Goal: Transaction & Acquisition: Purchase product/service

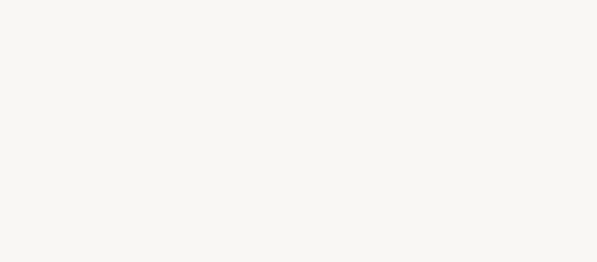
select select "FR"
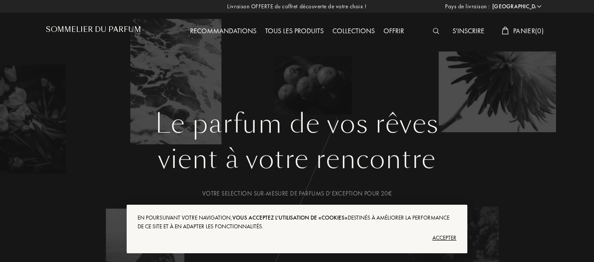
click at [438, 239] on div "Accepter" at bounding box center [297, 238] width 319 height 14
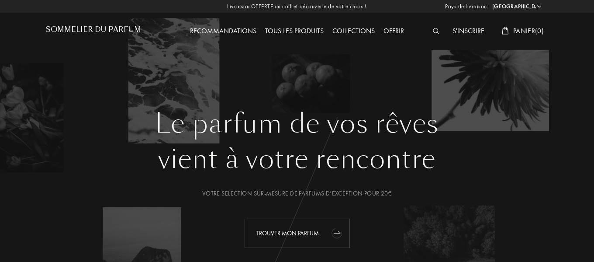
click at [333, 229] on icon "animation" at bounding box center [337, 232] width 17 height 17
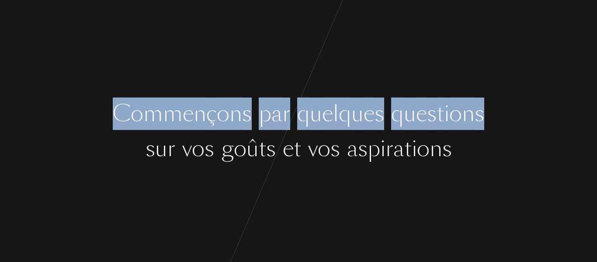
drag, startPoint x: 593, startPoint y: 57, endPoint x: 597, endPoint y: 151, distance: 94.4
click at [597, 151] on div "C [PERSON_NAME] ç o n s p a r q u e l q u e s q u e s t i o n s s u r v o s g o…" at bounding box center [298, 131] width 597 height 262
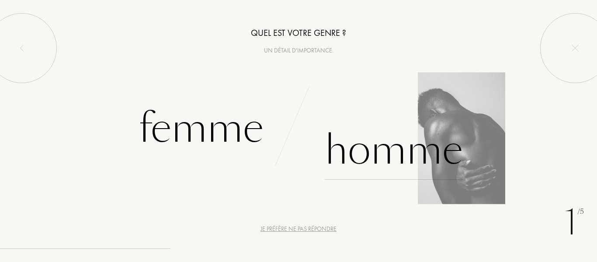
click at [390, 156] on div "Homme" at bounding box center [394, 150] width 138 height 59
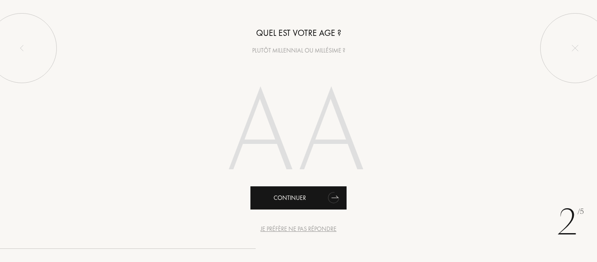
click at [304, 197] on div "Continuer" at bounding box center [298, 197] width 96 height 23
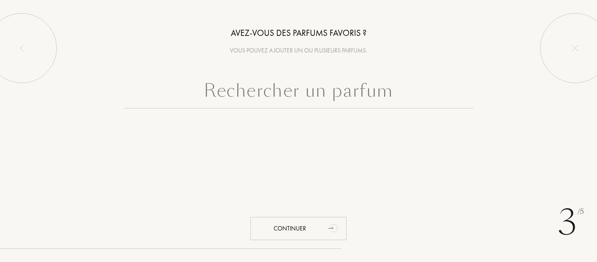
click at [335, 90] on input "text" at bounding box center [299, 92] width 350 height 31
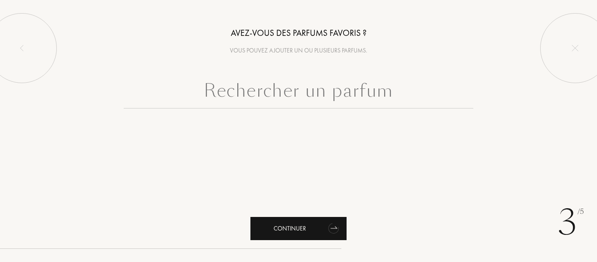
click at [308, 229] on div "Continuer" at bounding box center [298, 228] width 96 height 23
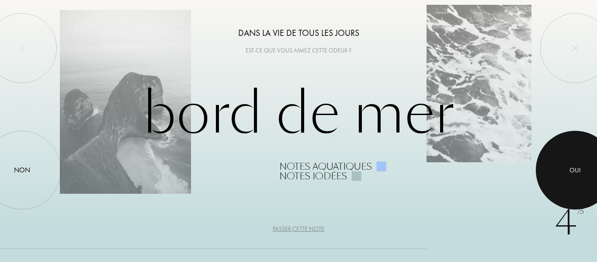
click at [562, 169] on div at bounding box center [575, 170] width 79 height 79
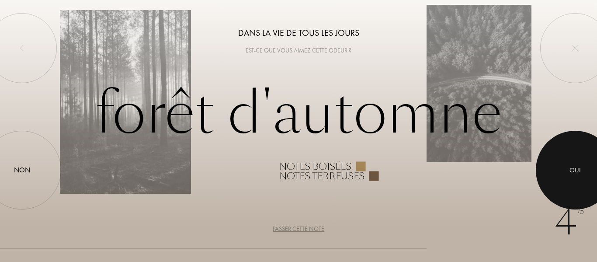
click at [562, 170] on div at bounding box center [575, 170] width 79 height 79
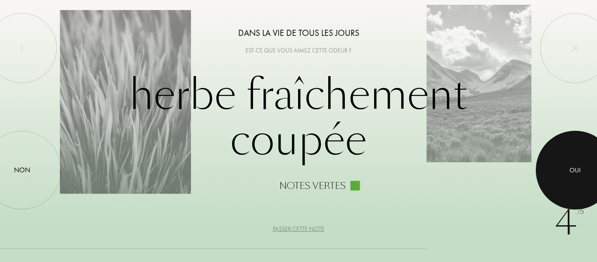
click at [562, 170] on div at bounding box center [575, 170] width 79 height 79
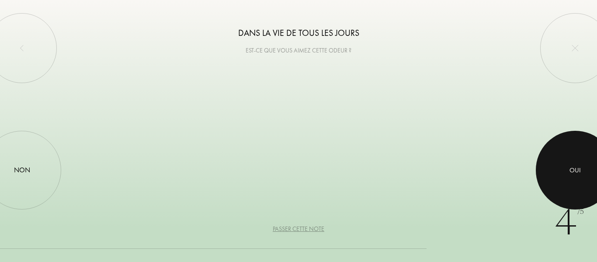
click at [562, 170] on div at bounding box center [575, 170] width 79 height 79
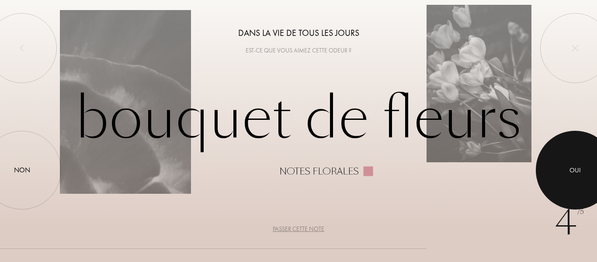
click at [562, 170] on div at bounding box center [575, 170] width 79 height 79
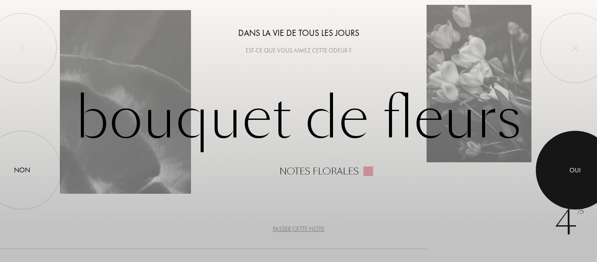
click at [562, 170] on div at bounding box center [575, 170] width 79 height 79
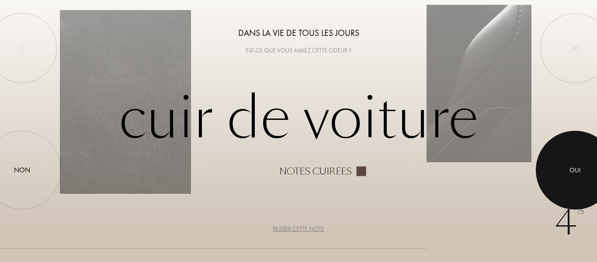
click at [562, 170] on div at bounding box center [575, 170] width 79 height 79
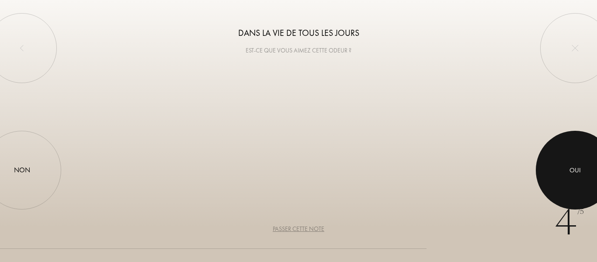
click at [562, 170] on div at bounding box center [575, 170] width 79 height 79
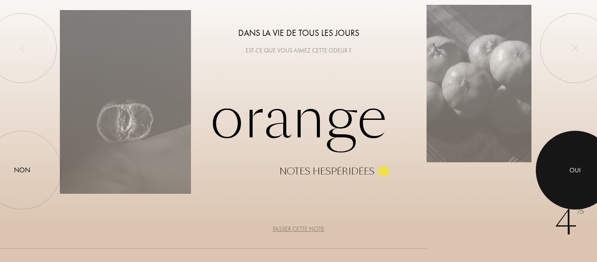
click at [562, 170] on div at bounding box center [575, 170] width 79 height 79
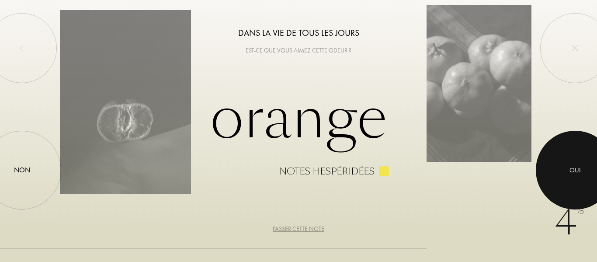
click at [562, 170] on div at bounding box center [575, 170] width 79 height 79
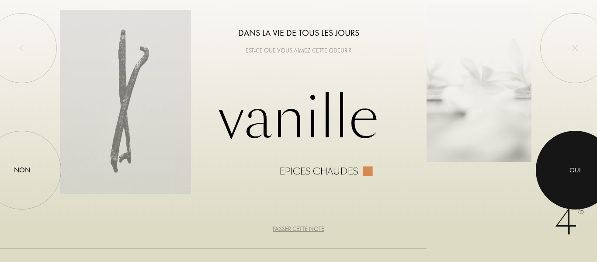
click at [562, 170] on div at bounding box center [575, 170] width 79 height 79
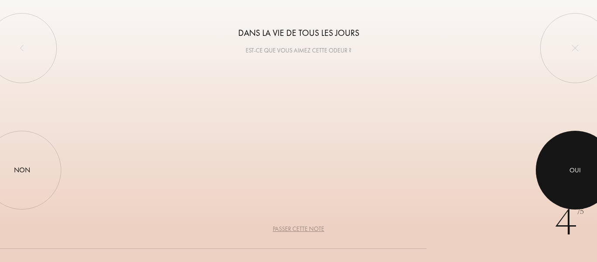
click at [562, 170] on div at bounding box center [575, 170] width 79 height 79
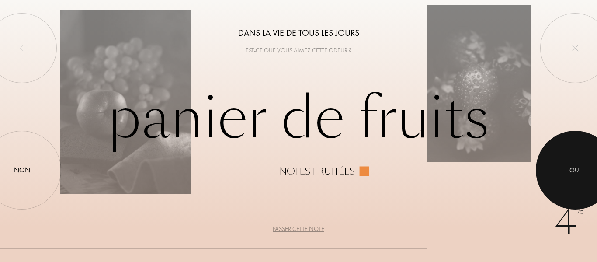
click at [562, 170] on div at bounding box center [575, 170] width 79 height 79
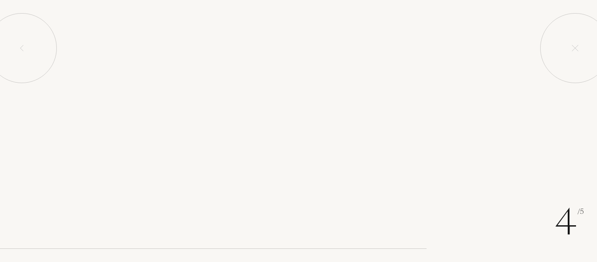
click at [562, 170] on div at bounding box center [575, 170] width 79 height 79
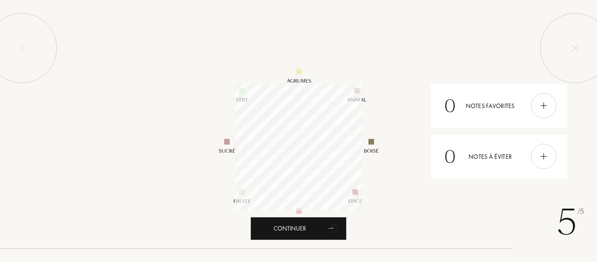
scroll to position [127, 127]
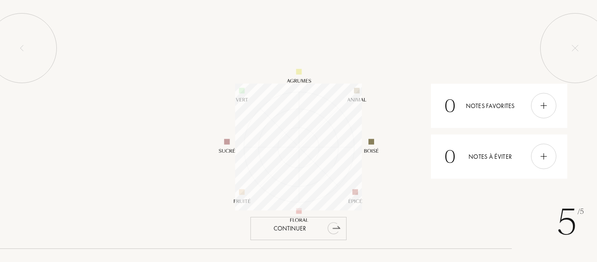
click at [310, 226] on div "Continuer" at bounding box center [298, 228] width 96 height 23
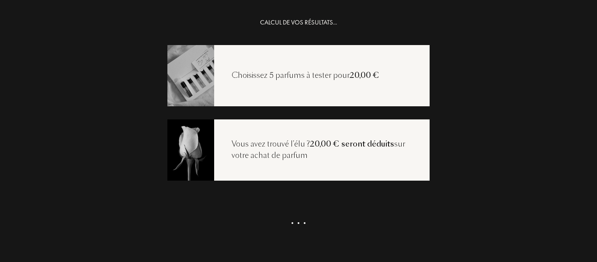
click at [314, 20] on div "CALCUL DE VOS RÉSULTATS..." at bounding box center [298, 22] width 77 height 10
click at [311, 228] on div "Voir ma sélection" at bounding box center [298, 235] width 96 height 23
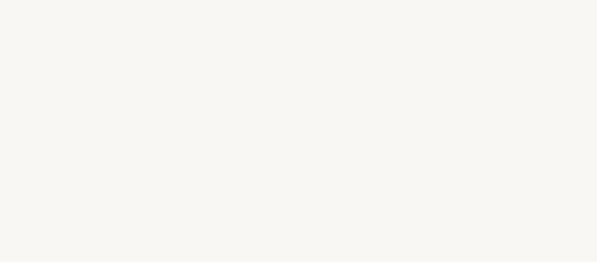
select select "FR"
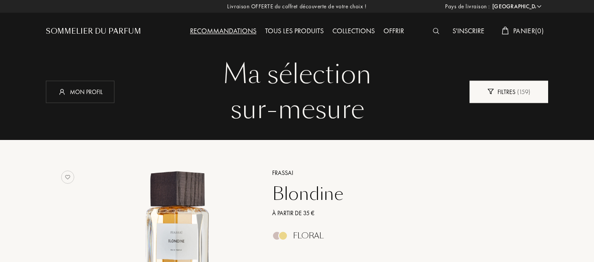
click at [499, 96] on div "Filtres ( 159 )" at bounding box center [509, 91] width 79 height 22
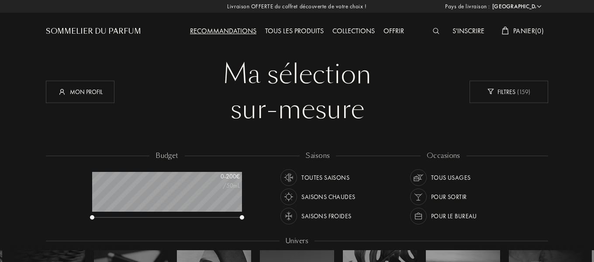
click at [434, 30] on img at bounding box center [436, 31] width 7 height 6
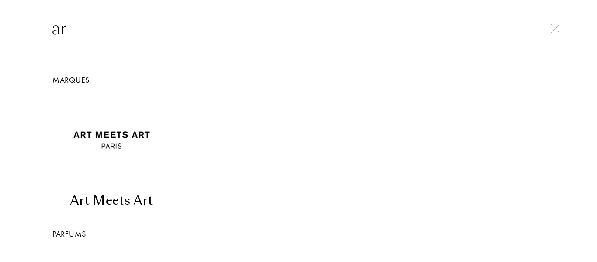
type input "a"
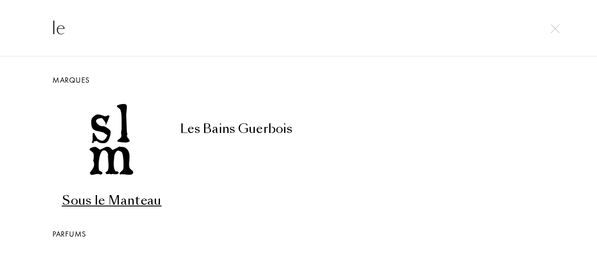
type input "l"
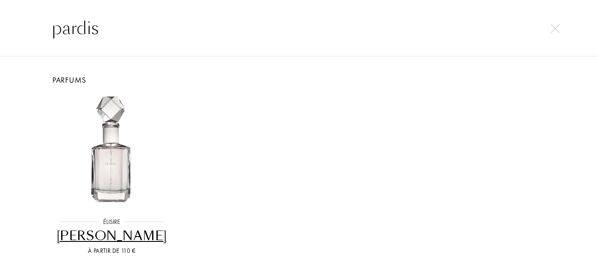
type input "pardis"
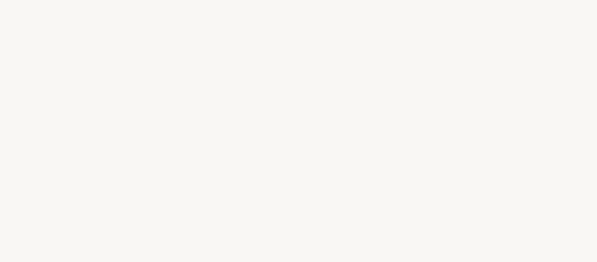
select select "FR"
